Goal: Information Seeking & Learning: Compare options

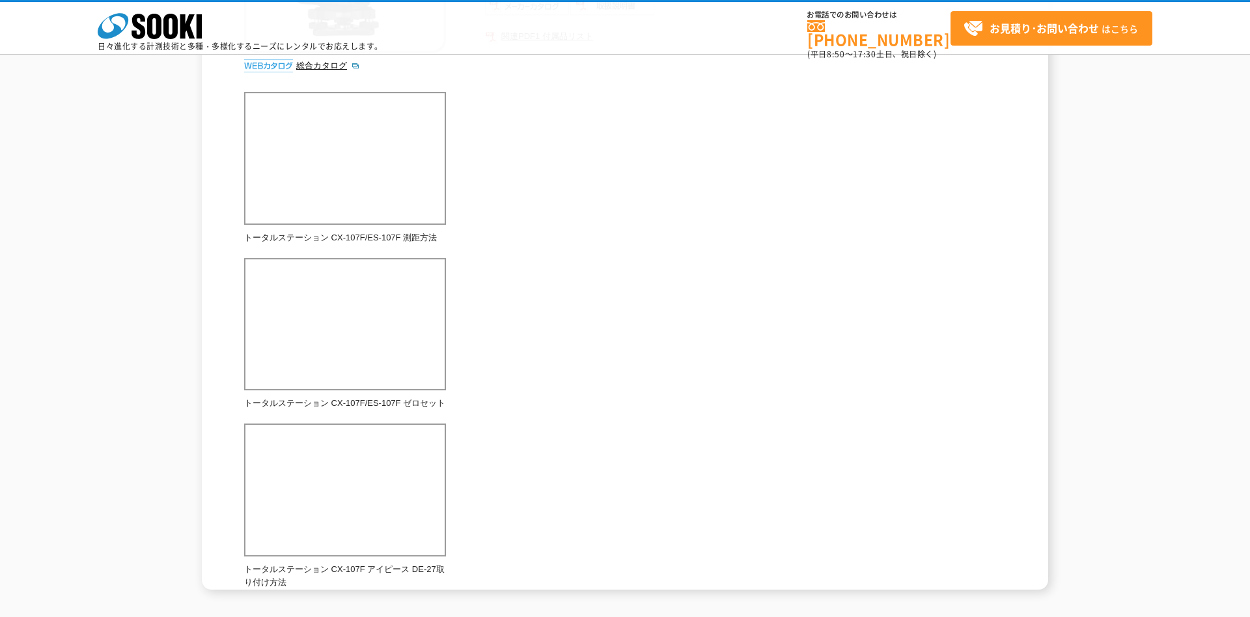
scroll to position [375, 0]
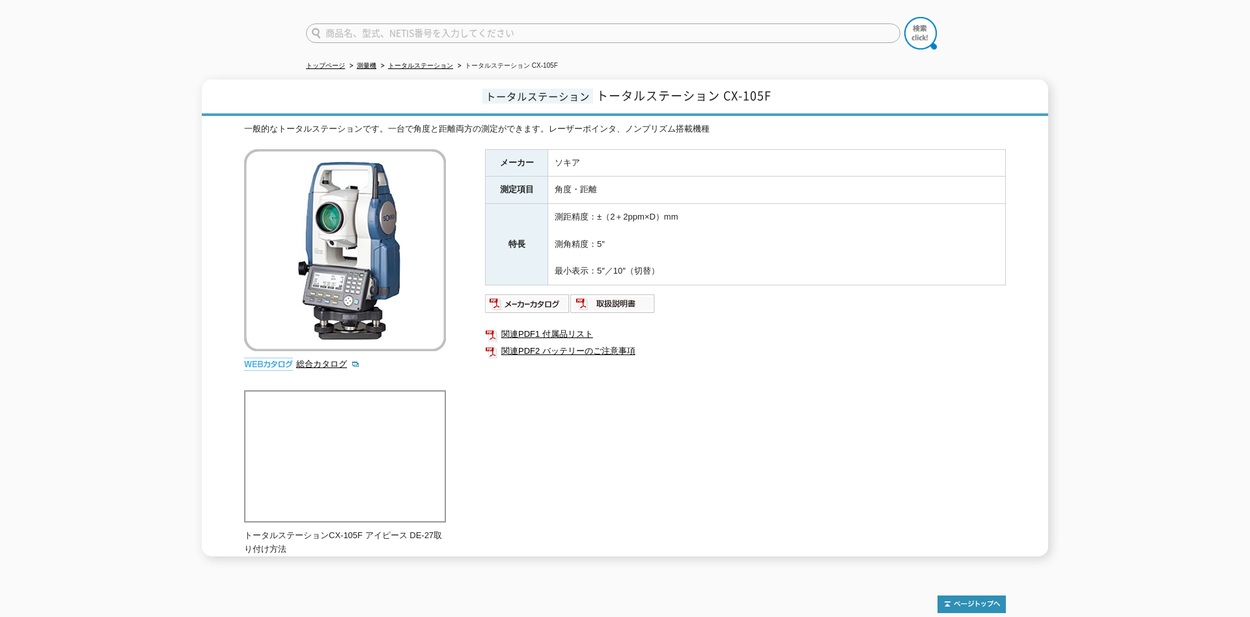
scroll to position [64, 0]
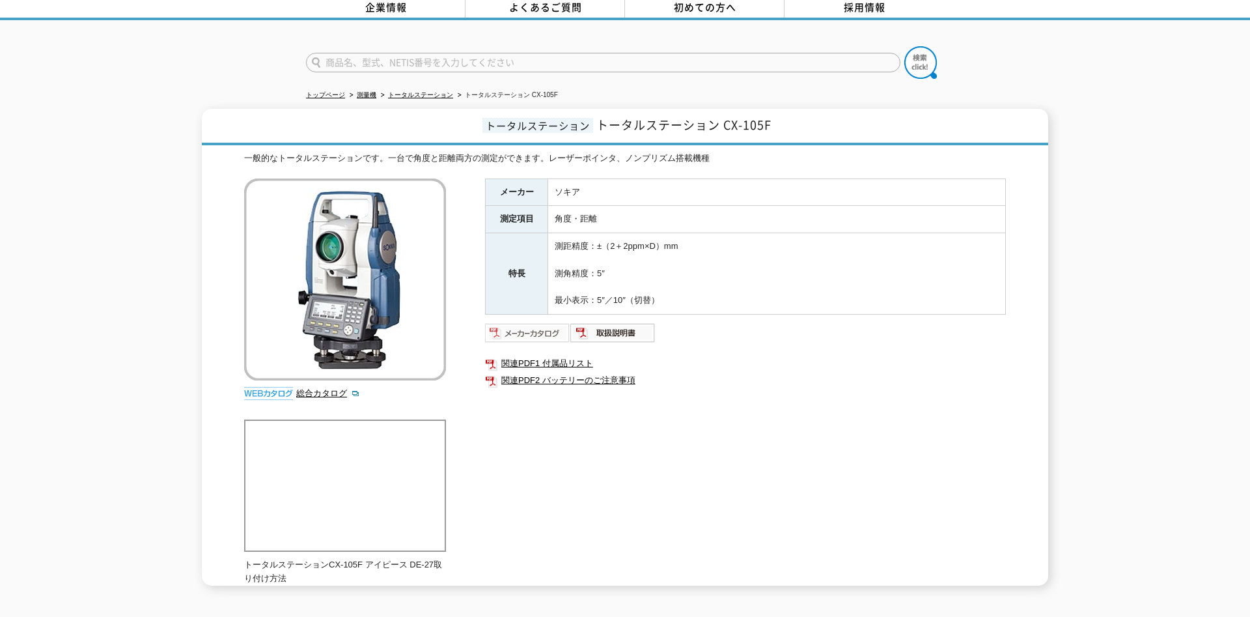
click at [519, 327] on img at bounding box center [527, 332] width 85 height 21
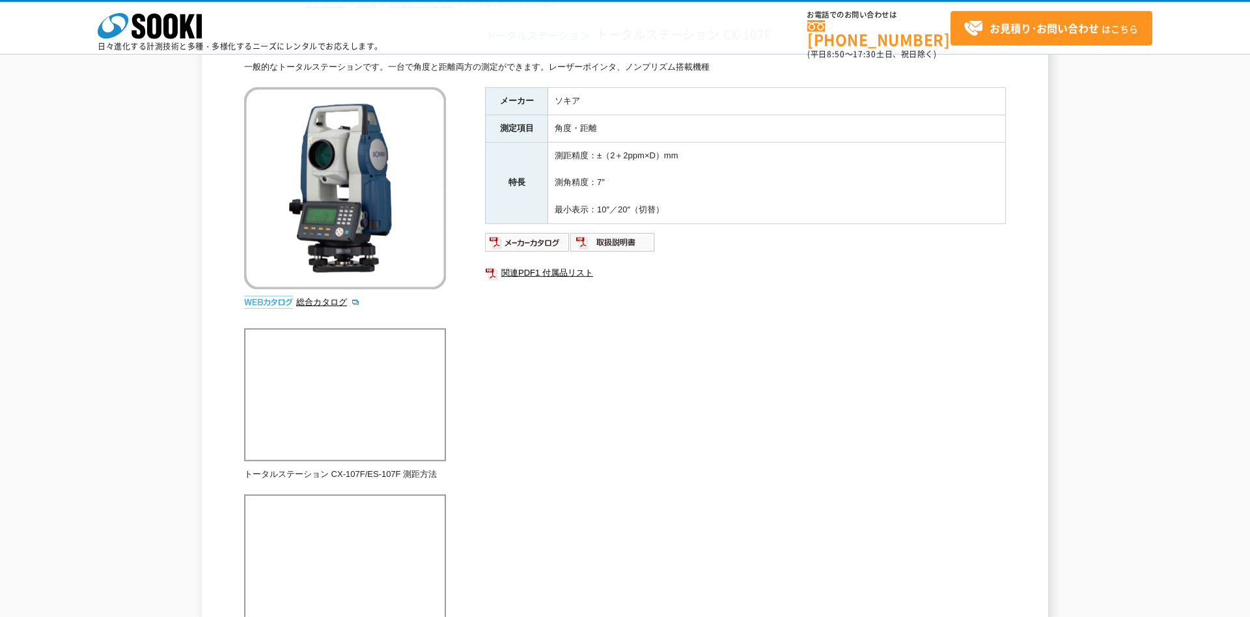
scroll to position [94, 0]
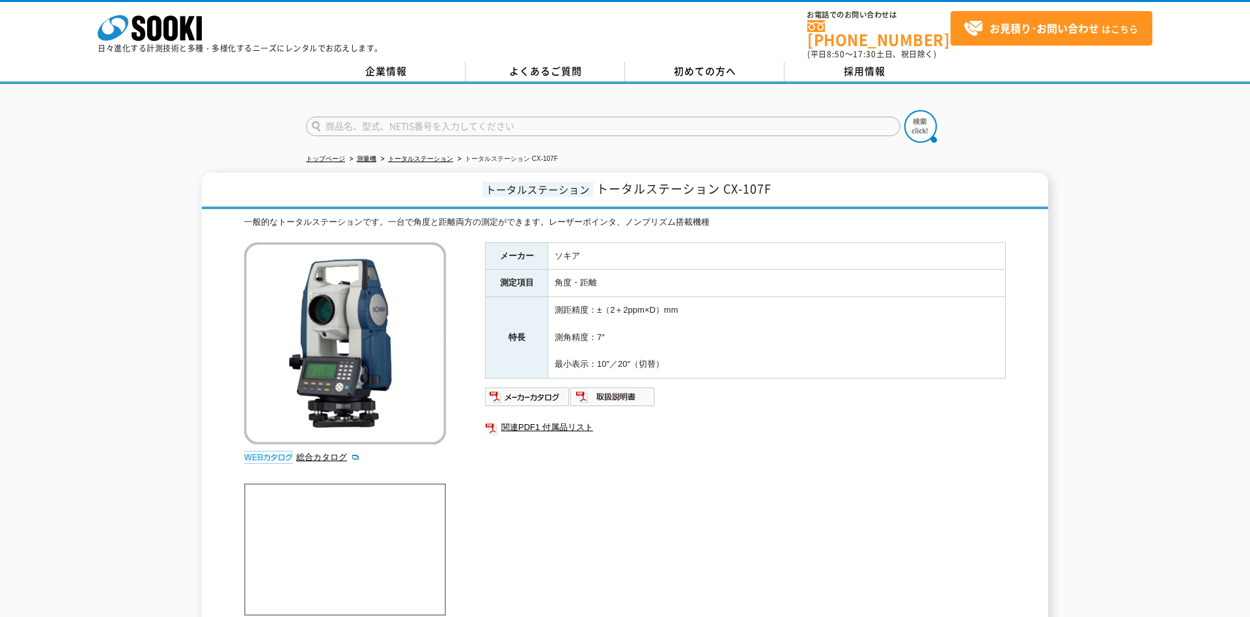
scroll to position [94, 0]
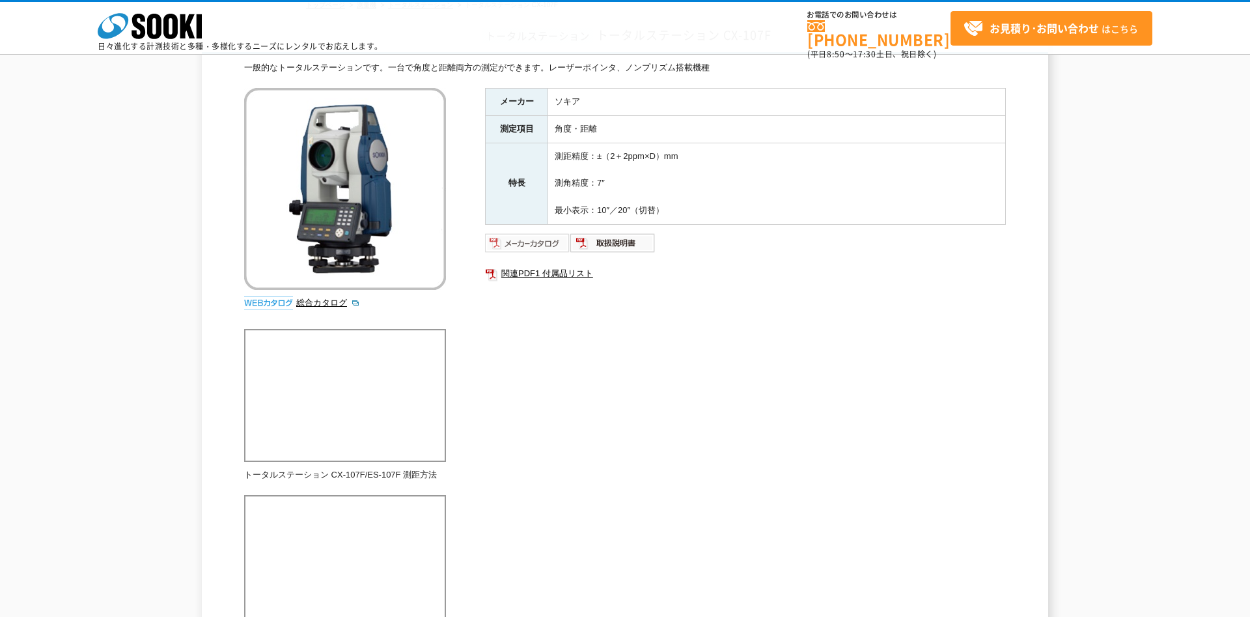
click at [543, 240] on img at bounding box center [527, 243] width 85 height 21
click at [613, 240] on img at bounding box center [613, 243] width 85 height 21
